Goal: Task Accomplishment & Management: Use online tool/utility

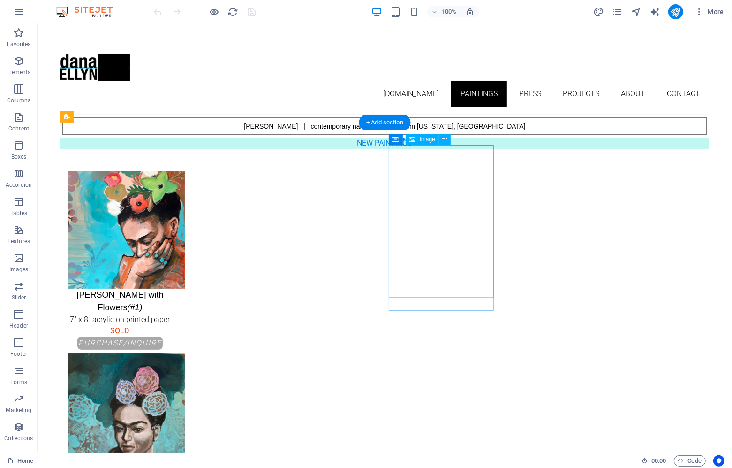
select select "px"
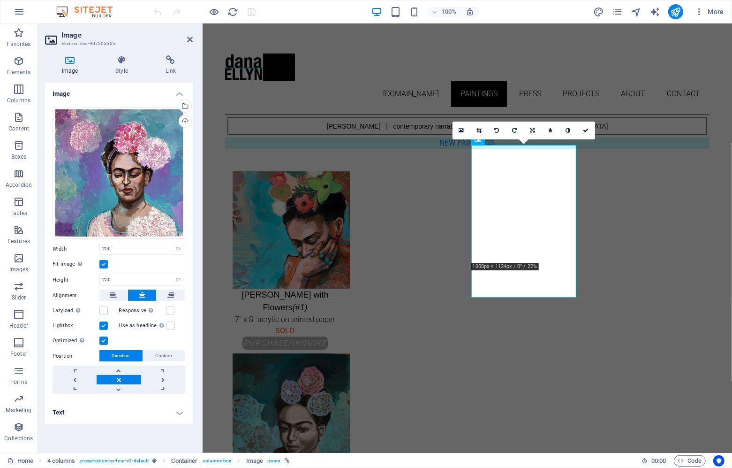
click at [122, 408] on h4 "Text" at bounding box center [119, 412] width 148 height 23
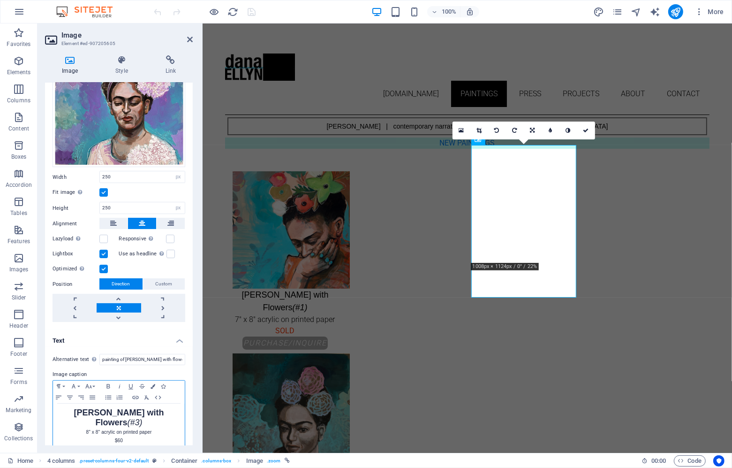
click at [127, 436] on p "$60" at bounding box center [119, 440] width 122 height 8
click at [151, 384] on icon "button" at bounding box center [153, 386] width 5 height 5
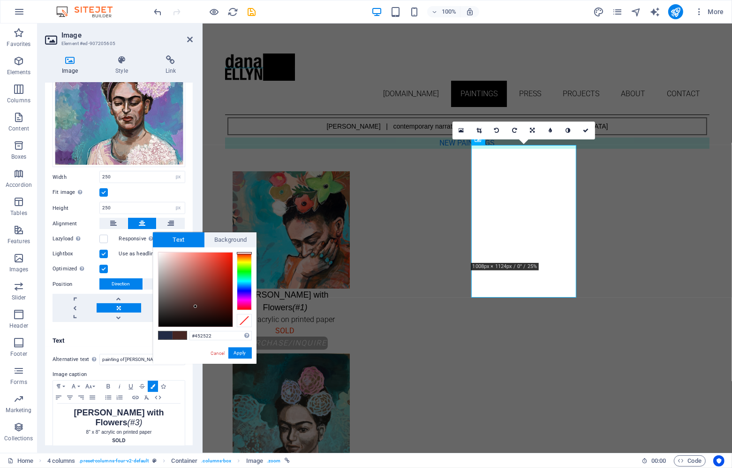
click at [249, 253] on div at bounding box center [244, 281] width 15 height 58
type input "#f41d08"
click at [230, 255] on div at bounding box center [196, 289] width 74 height 74
click at [243, 353] on button "Apply" at bounding box center [239, 352] width 23 height 11
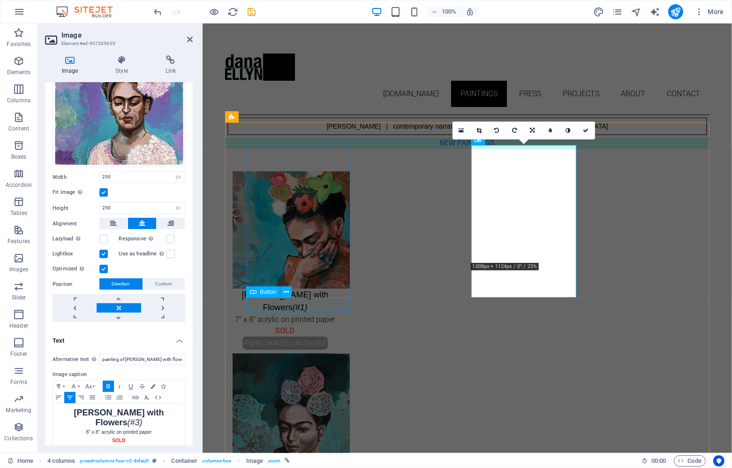
click at [289, 336] on div "PURCHASE/INQUIRE" at bounding box center [284, 342] width 105 height 13
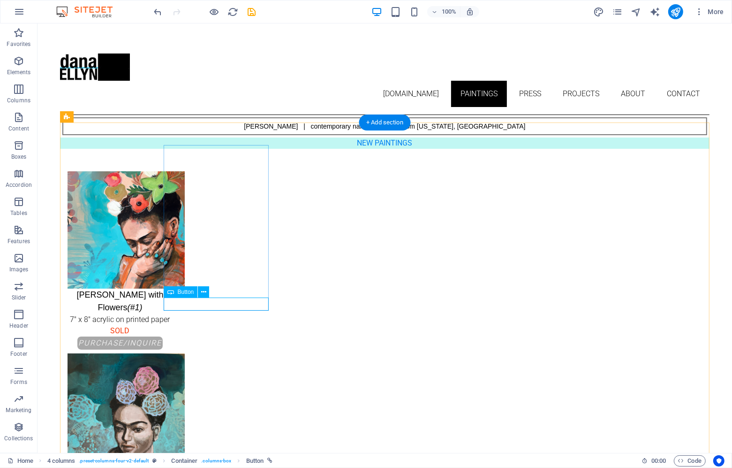
click at [172, 336] on div "PURCHASE/INQUIRE" at bounding box center [119, 342] width 105 height 13
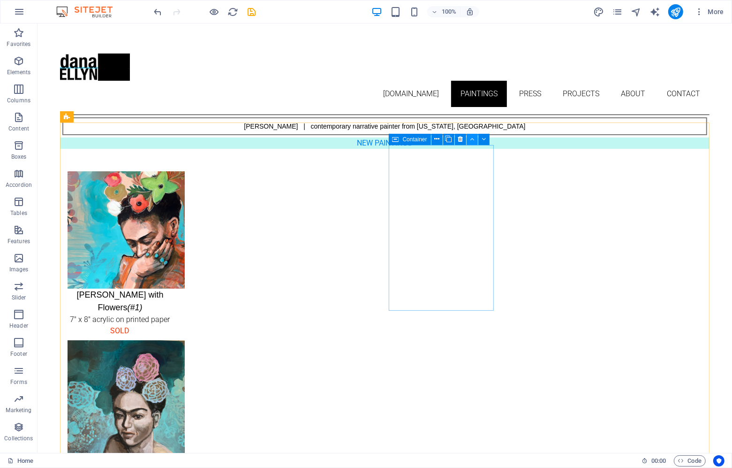
click at [472, 138] on icon at bounding box center [472, 139] width 4 height 10
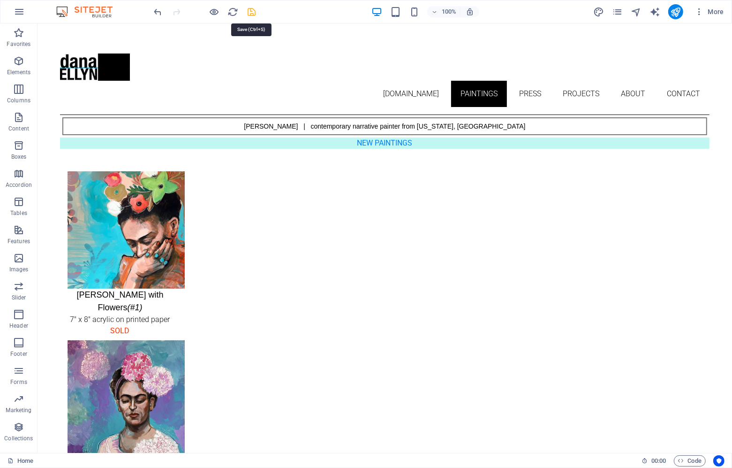
click at [247, 11] on icon "save" at bounding box center [252, 12] width 11 height 11
click at [677, 10] on icon "publish" at bounding box center [675, 12] width 11 height 11
